Goal: Task Accomplishment & Management: Complete application form

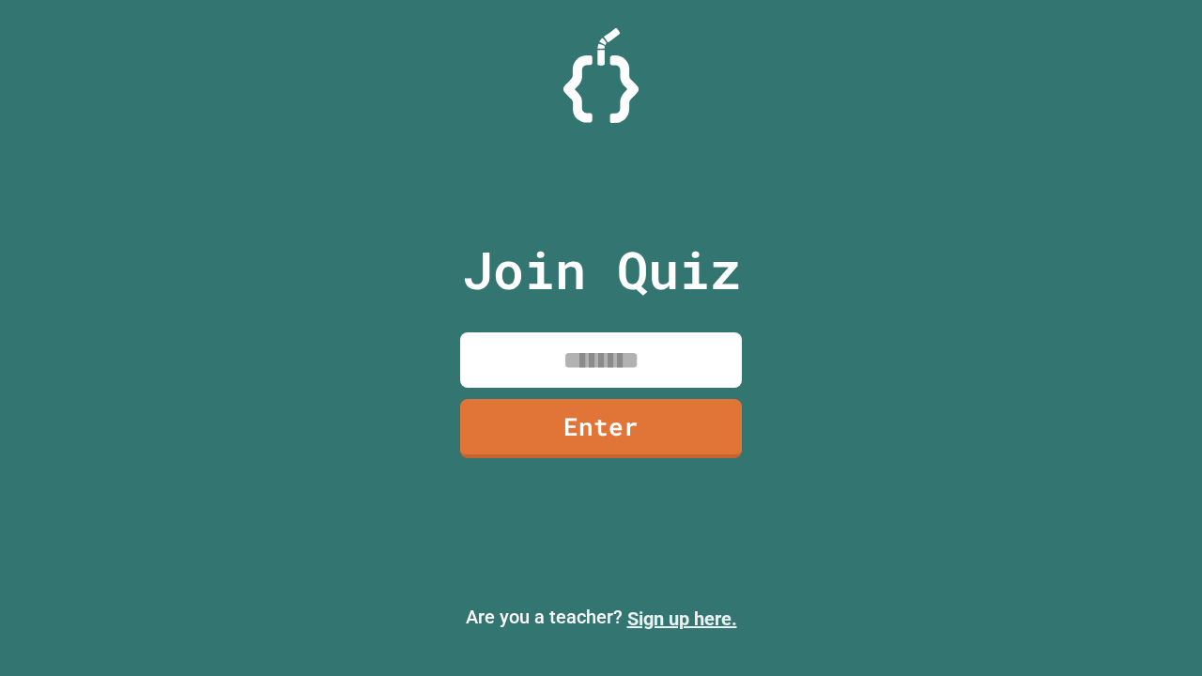
click at [682, 619] on link "Sign up here." at bounding box center [682, 618] width 110 height 23
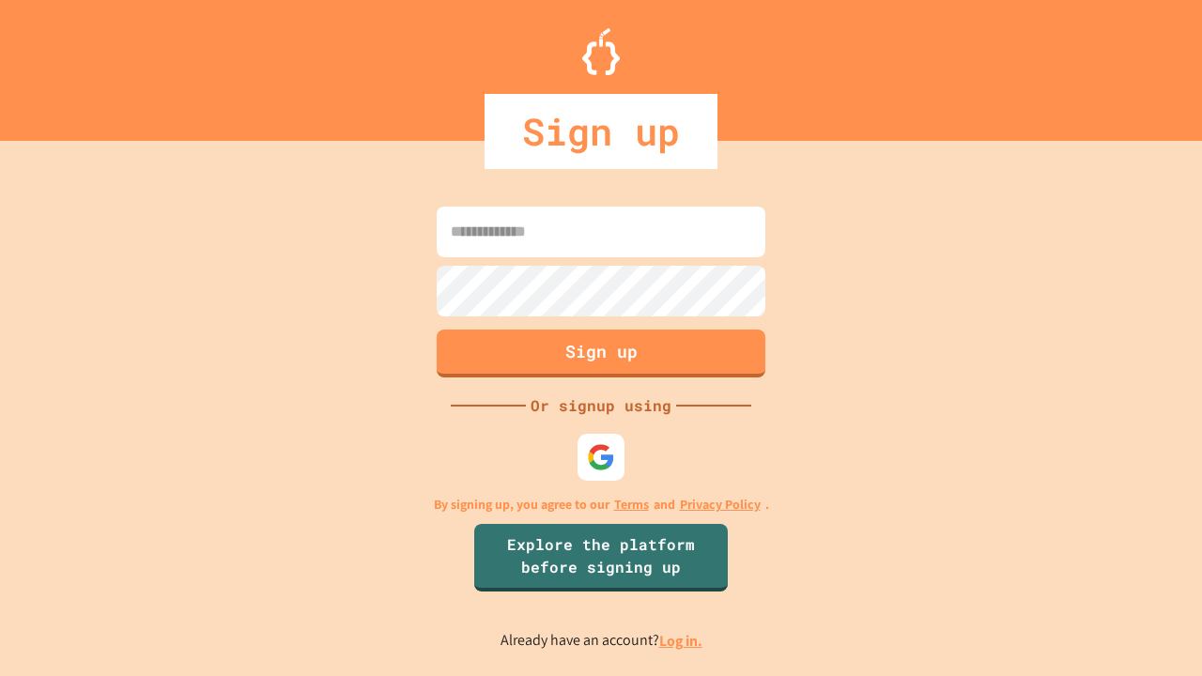
click at [682, 640] on link "Log in." at bounding box center [680, 641] width 43 height 20
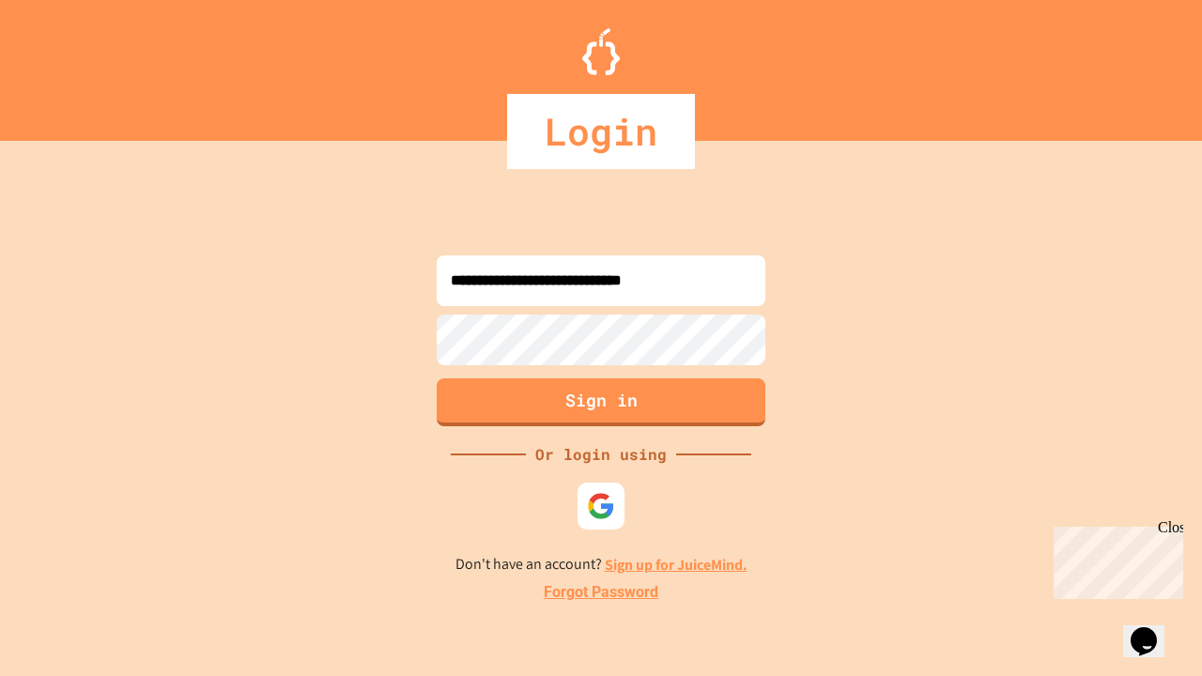
type input "**********"
